Goal: Task Accomplishment & Management: Complete application form

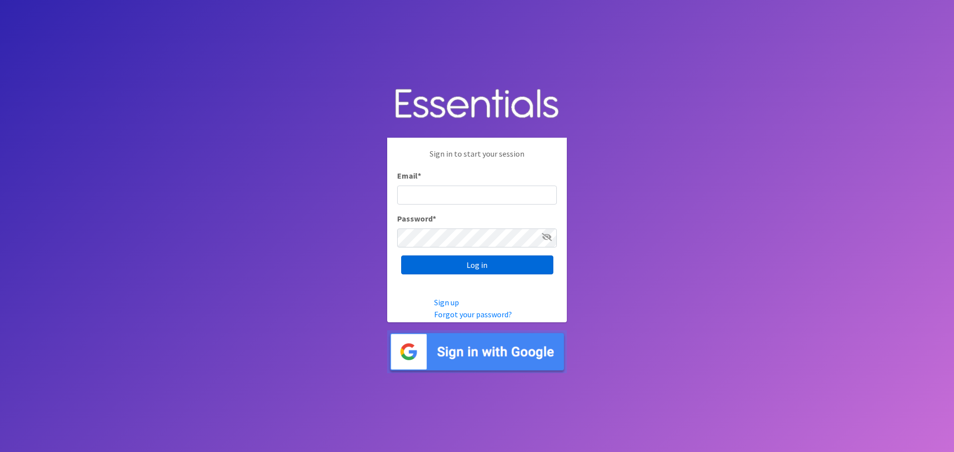
type input "[EMAIL_ADDRESS][DOMAIN_NAME]"
click at [483, 262] on input "Log in" at bounding box center [477, 264] width 152 height 19
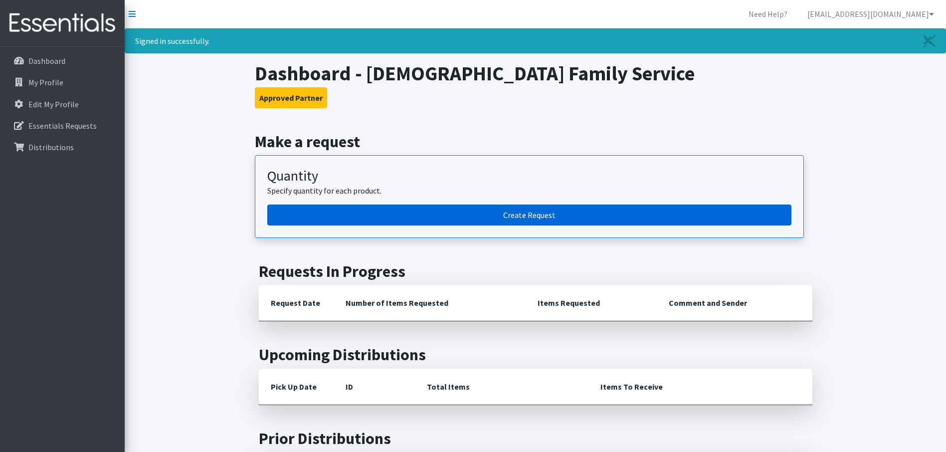
click at [514, 213] on link "Create Request" at bounding box center [529, 214] width 524 height 21
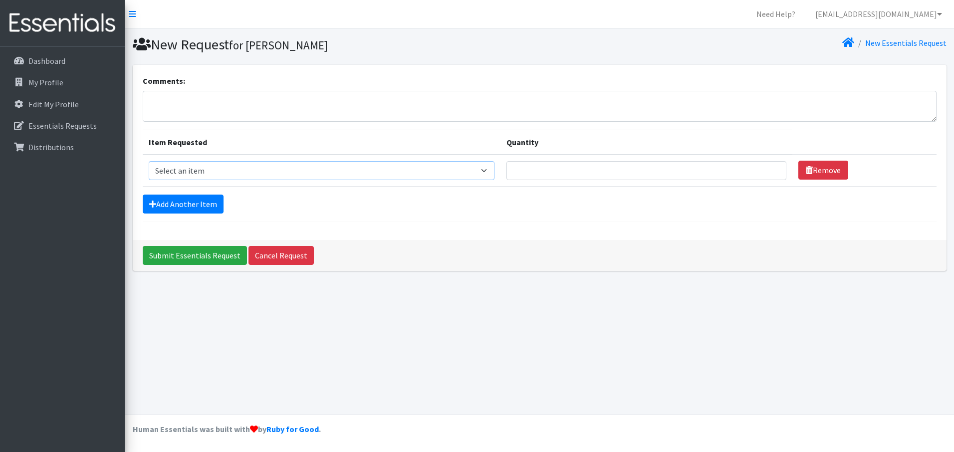
click at [223, 168] on select "Select an item Baby Food Children's Disposable Underwear L/XL Kids (Newborn) Ki…" at bounding box center [322, 170] width 346 height 19
select select "10078"
click at [149, 161] on select "Select an item Baby Food Children's Disposable Underwear L/XL Kids (Newborn) Ki…" at bounding box center [322, 170] width 346 height 19
click at [587, 173] on input "Quantity" at bounding box center [646, 170] width 280 height 19
type input "900"
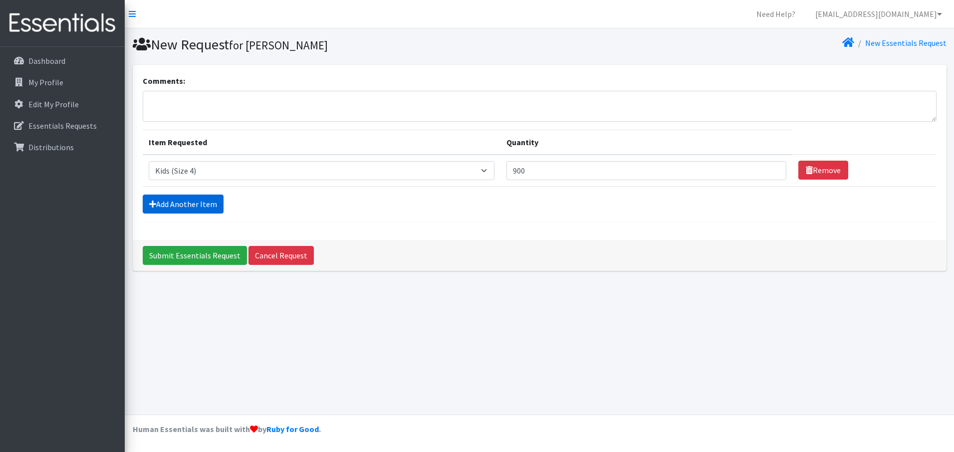
click at [181, 200] on link "Add Another Item" at bounding box center [183, 204] width 81 height 19
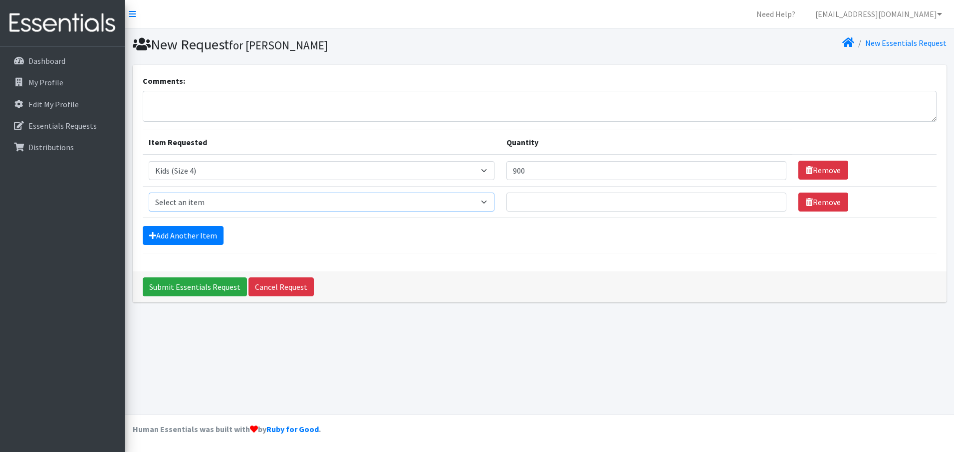
click at [181, 200] on select "Select an item Baby Food Children's Disposable Underwear L/XL Kids (Newborn) Ki…" at bounding box center [322, 202] width 346 height 19
select select "10042"
click at [149, 193] on select "Select an item Baby Food Children's Disposable Underwear L/XL Kids (Newborn) Ki…" at bounding box center [322, 202] width 346 height 19
click at [561, 200] on input "Quantity" at bounding box center [646, 202] width 280 height 19
type input "900"
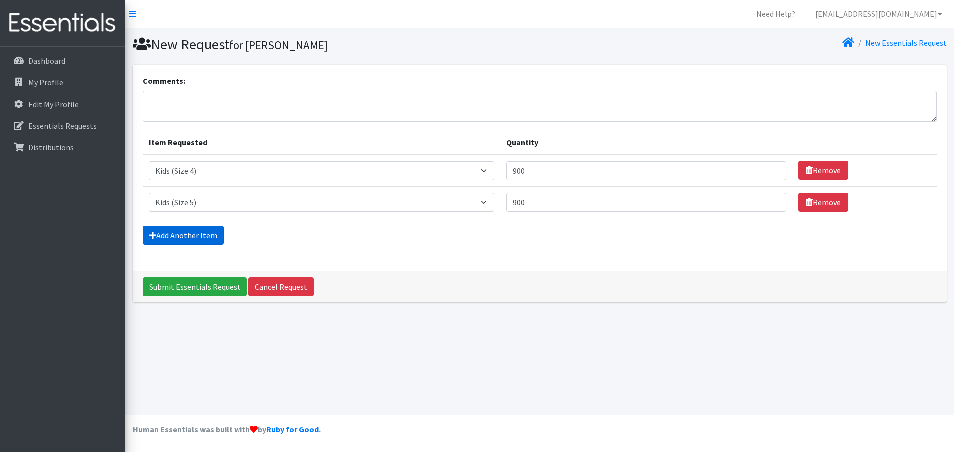
click at [211, 235] on link "Add Another Item" at bounding box center [183, 235] width 81 height 19
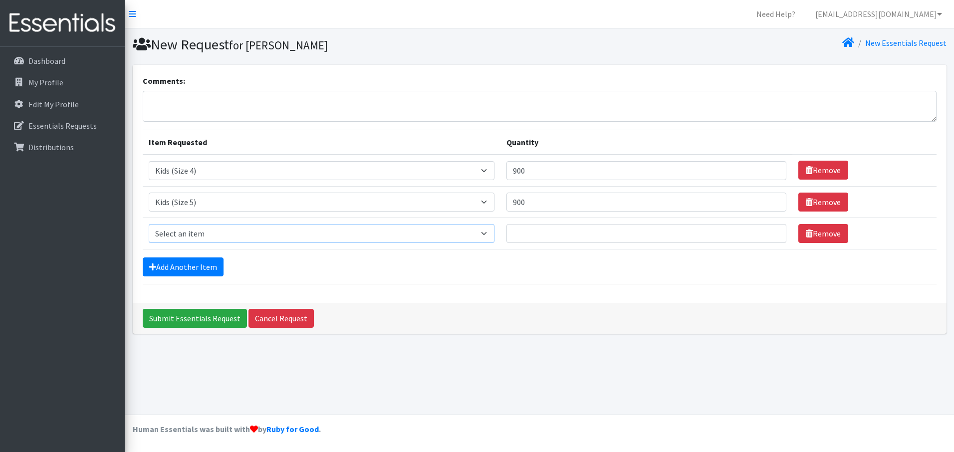
click at [223, 233] on select "Select an item Baby Food Children's Disposable Underwear L/XL Kids (Newborn) Ki…" at bounding box center [322, 233] width 346 height 19
select select "10041"
click at [149, 224] on select "Select an item Baby Food Children's Disposable Underwear L/XL Kids (Newborn) Ki…" at bounding box center [322, 233] width 346 height 19
click at [551, 228] on input "Quantity" at bounding box center [646, 233] width 280 height 19
type input "900"
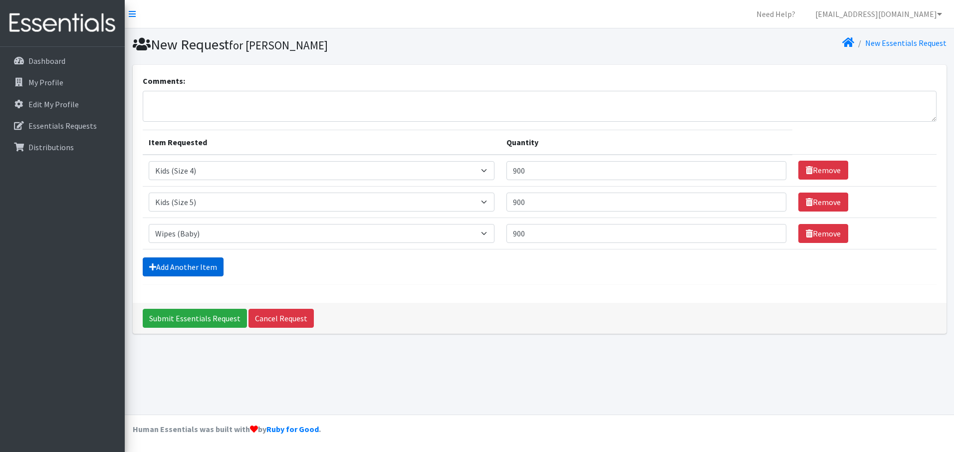
click at [188, 268] on link "Add Another Item" at bounding box center [183, 266] width 81 height 19
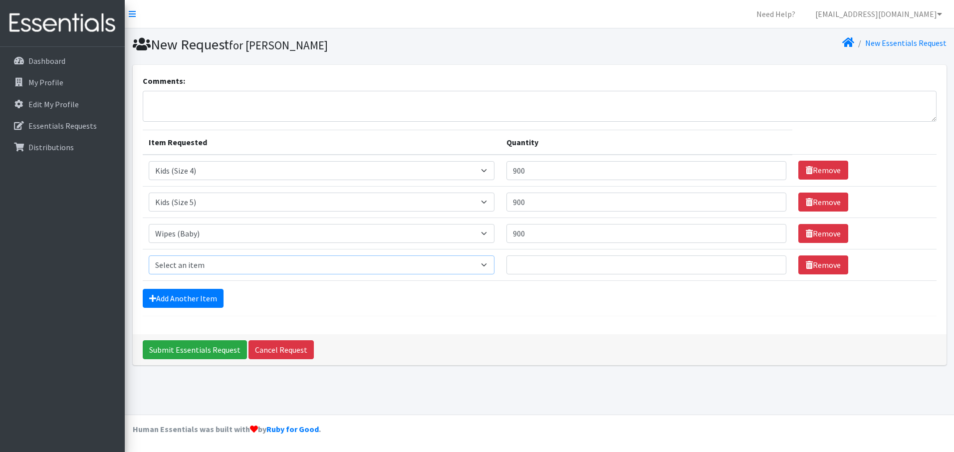
click at [196, 270] on select "Select an item Baby Food Children's Disposable Underwear L/XL Kids (Newborn) Ki…" at bounding box center [322, 264] width 346 height 19
select select "10066"
click at [149, 255] on select "Select an item Baby Food Children's Disposable Underwear L/XL Kids (Newborn) Ki…" at bounding box center [322, 264] width 346 height 19
click at [563, 266] on input "Quantity" at bounding box center [646, 264] width 280 height 19
type input "600"
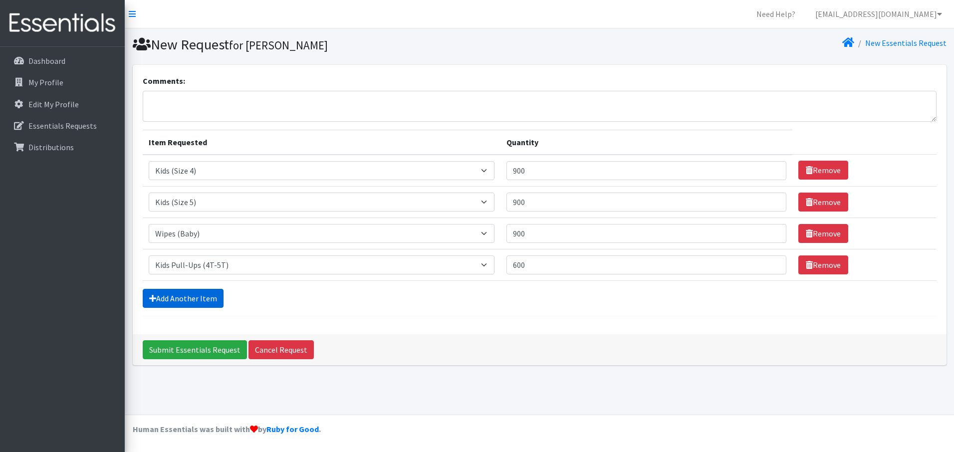
click at [181, 296] on link "Add Another Item" at bounding box center [183, 298] width 81 height 19
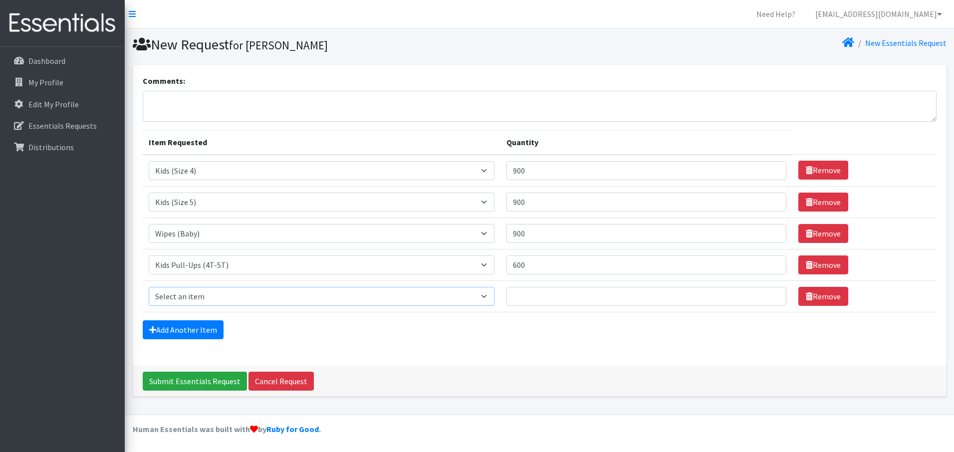
click at [195, 298] on select "Select an item Baby Food Children's Disposable Underwear L/XL Kids (Newborn) Ki…" at bounding box center [322, 296] width 346 height 19
select select "14783"
click at [149, 287] on select "Select an item Baby Food Children's Disposable Underwear L/XL Kids (Newborn) Ki…" at bounding box center [322, 296] width 346 height 19
click at [534, 299] on input "Quantity" at bounding box center [646, 296] width 280 height 19
type input "100"
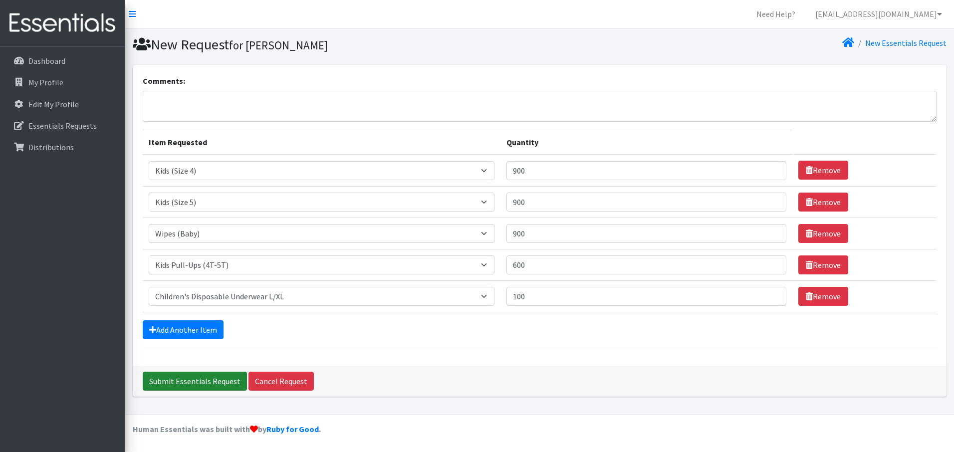
click at [203, 380] on input "Submit Essentials Request" at bounding box center [195, 381] width 104 height 19
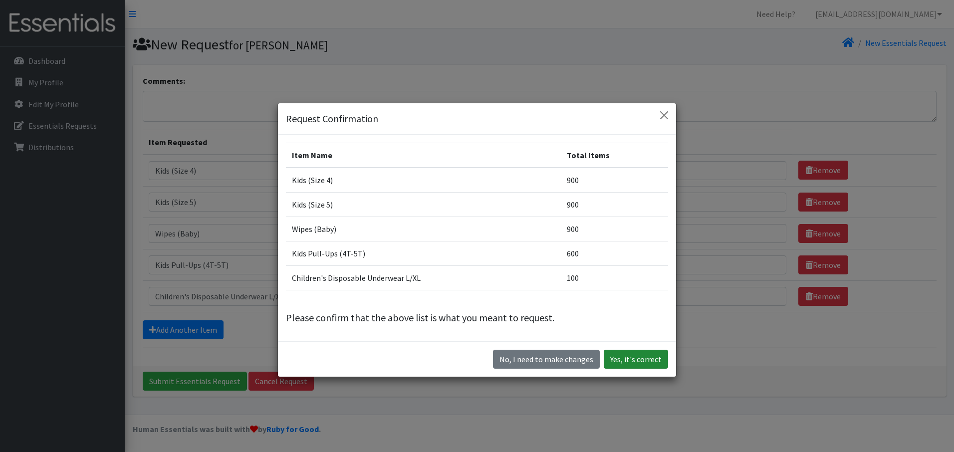
click at [644, 359] on button "Yes, it's correct" at bounding box center [635, 359] width 64 height 19
